Goal: Task Accomplishment & Management: Use online tool/utility

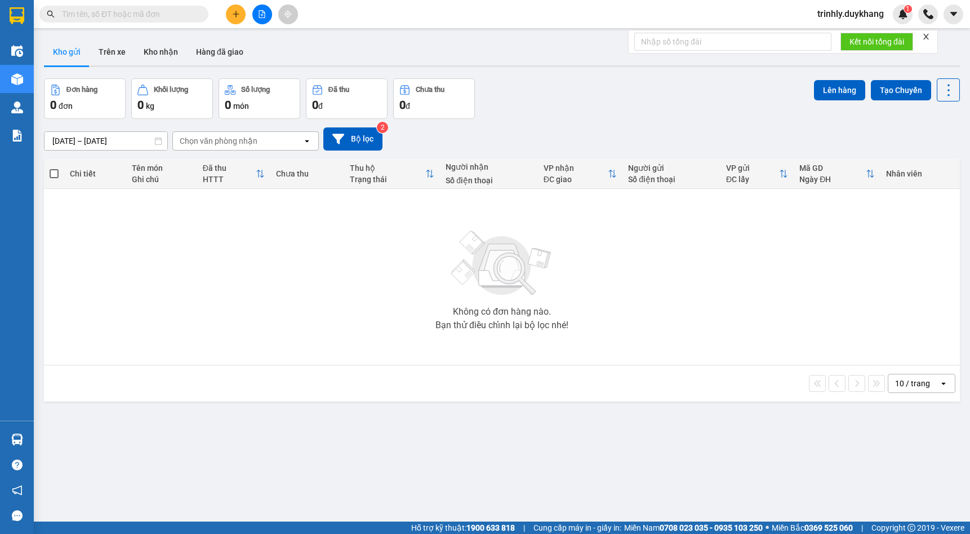
click at [216, 138] on div "Chọn văn phòng nhận" at bounding box center [219, 140] width 78 height 11
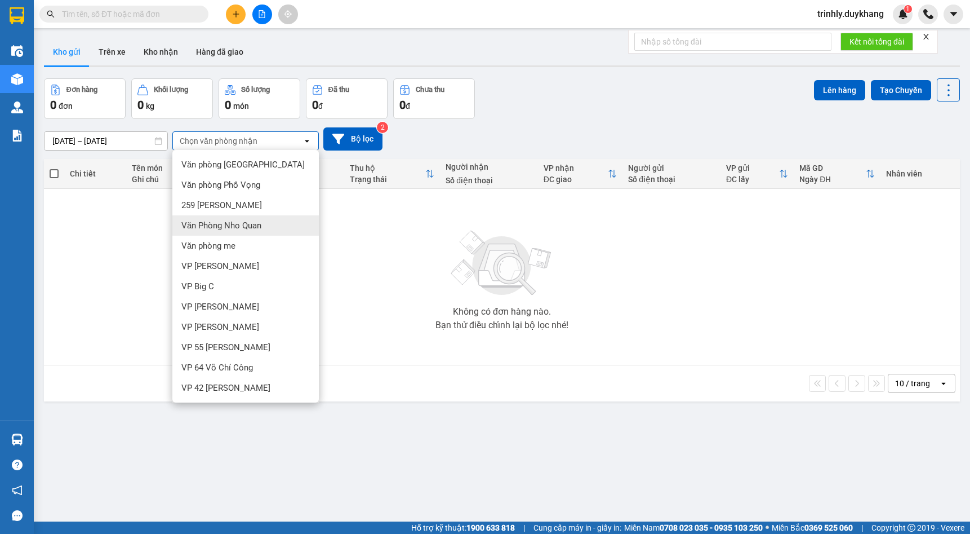
click at [242, 227] on span "Văn Phòng Nho Quan" at bounding box center [221, 225] width 80 height 11
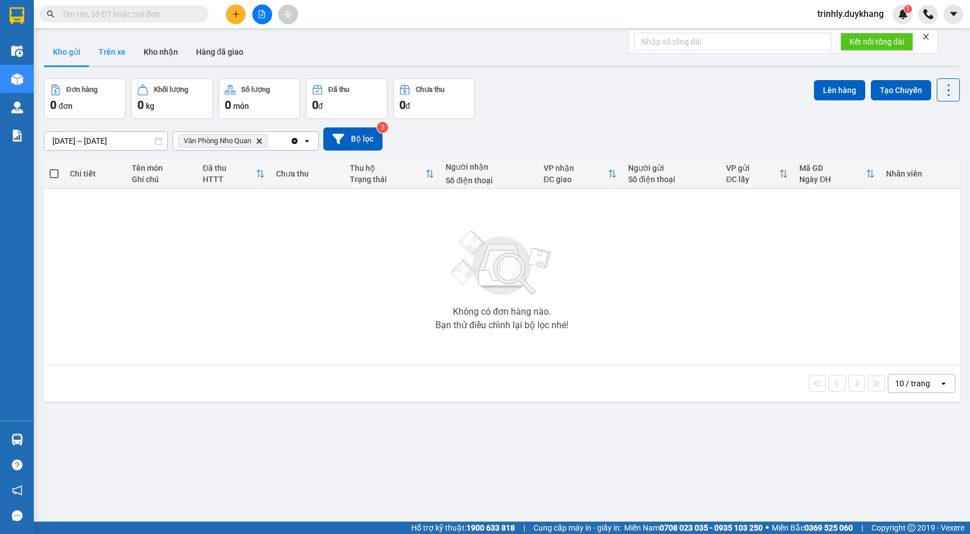
click at [108, 51] on button "Trên xe" at bounding box center [112, 51] width 45 height 27
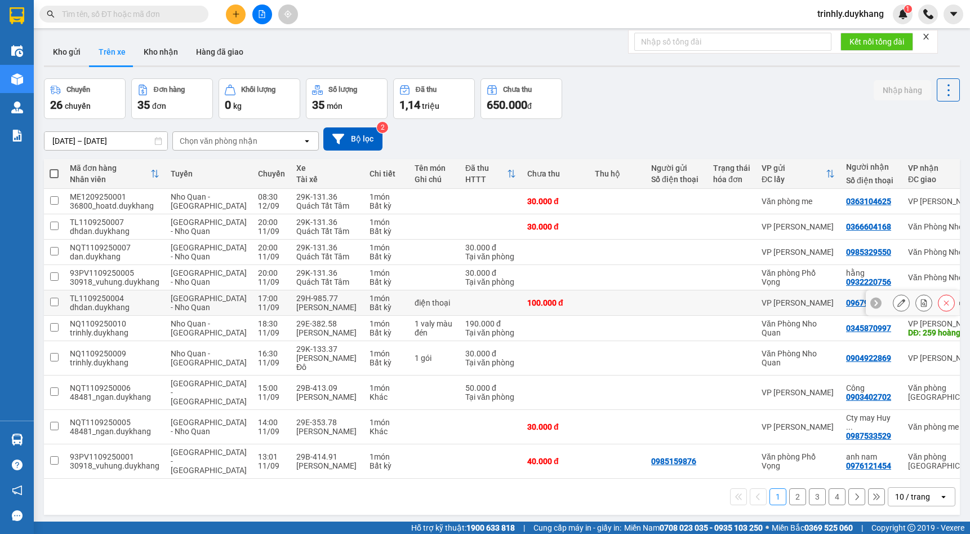
scroll to position [52, 0]
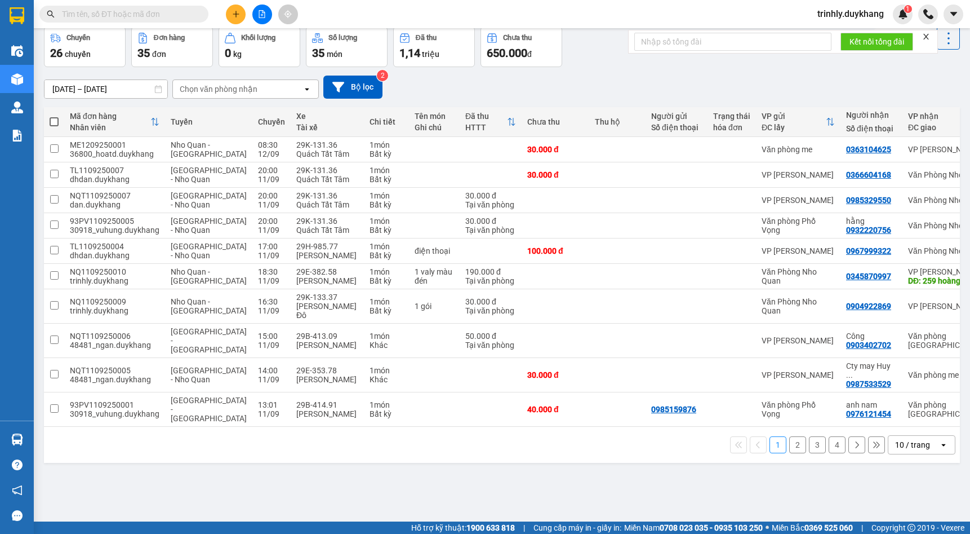
click at [229, 91] on div "Chọn văn phòng nhận" at bounding box center [219, 88] width 78 height 11
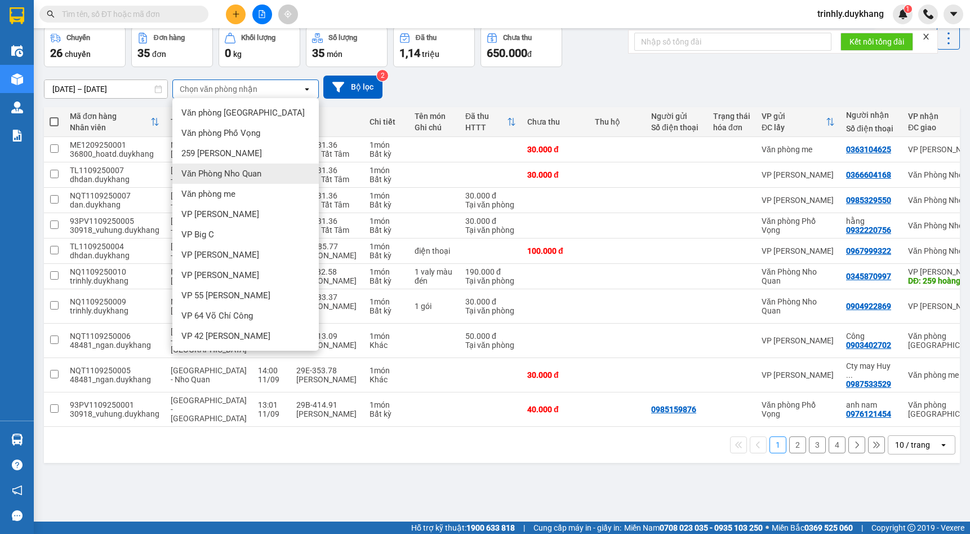
click at [233, 178] on span "Văn Phòng Nho Quan" at bounding box center [221, 173] width 80 height 11
